Goal: Find specific page/section: Locate a particular part of the current website

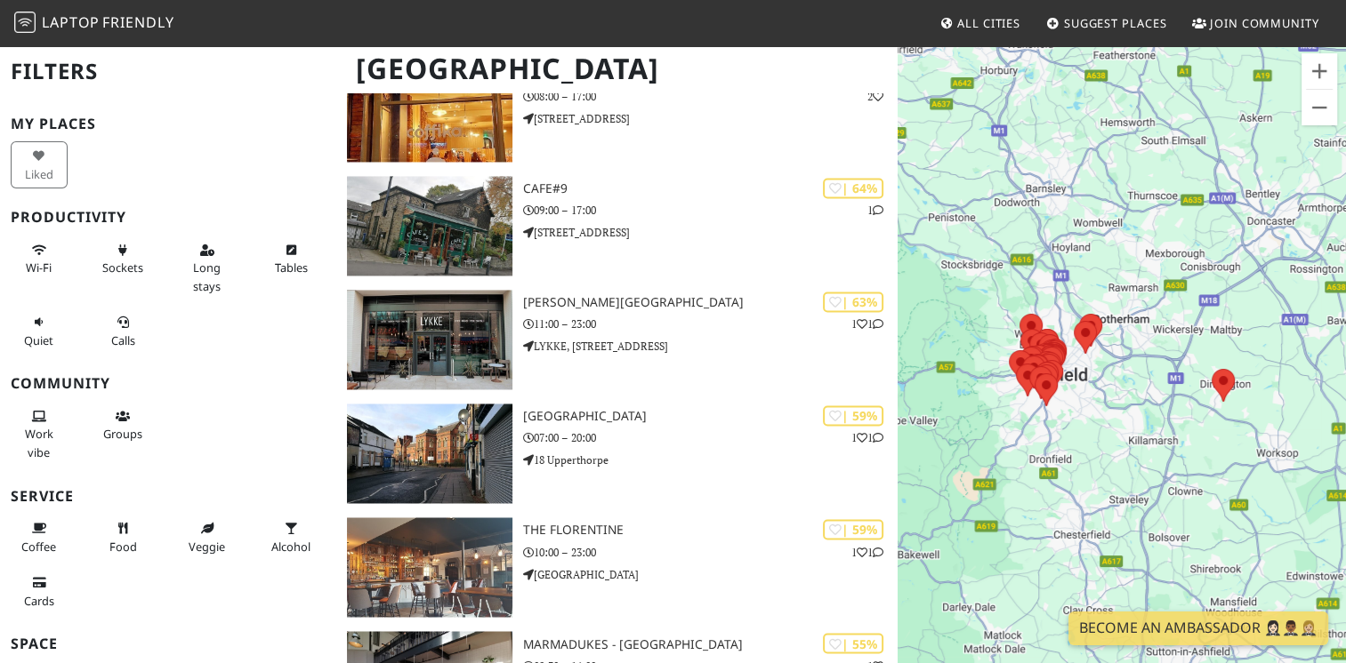
scroll to position [2858, 0]
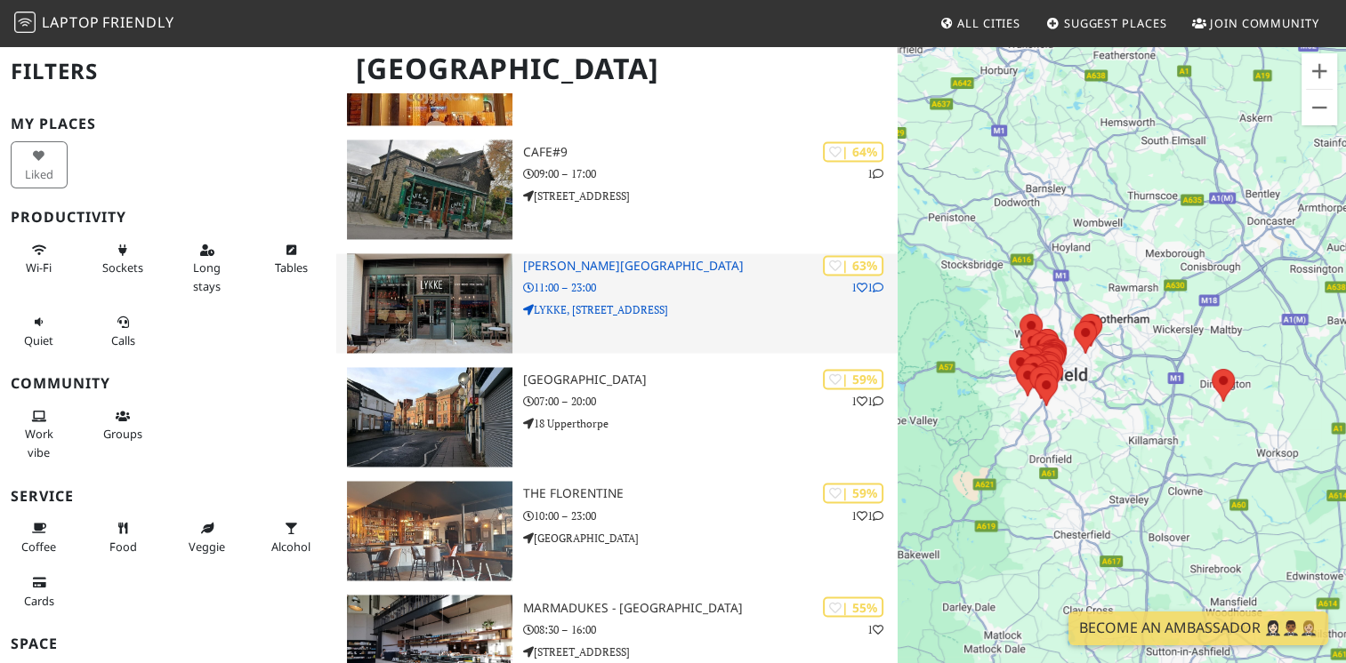
drag, startPoint x: 0, startPoint y: 0, endPoint x: 583, endPoint y: 290, distance: 651.5
click at [583, 290] on p "11:00 – 23:00" at bounding box center [710, 287] width 374 height 17
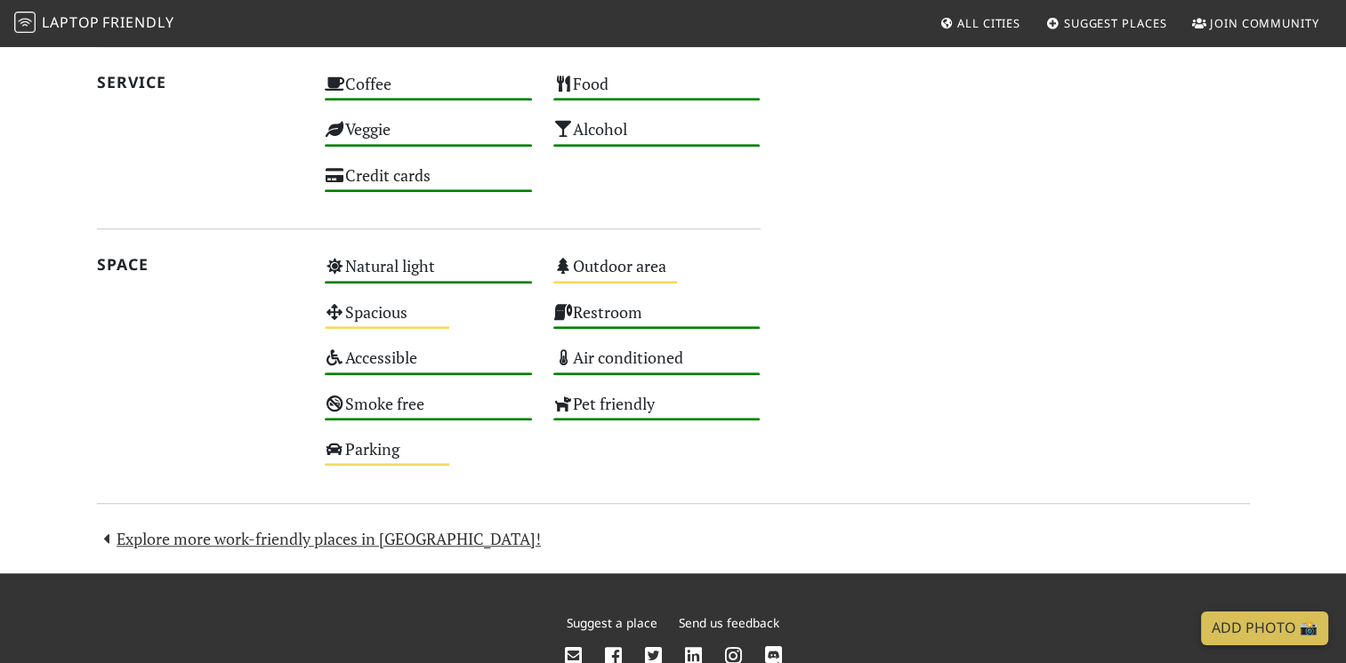
scroll to position [1174, 0]
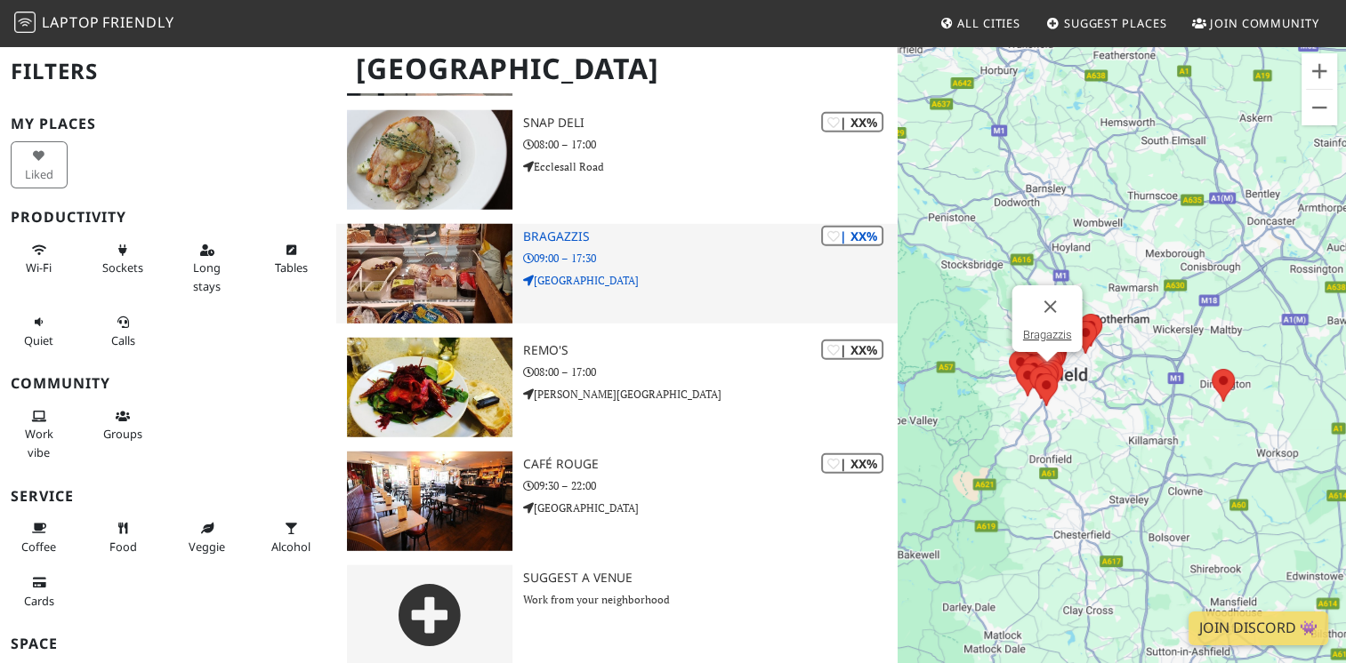
scroll to position [4837, 0]
